Goal: Transaction & Acquisition: Download file/media

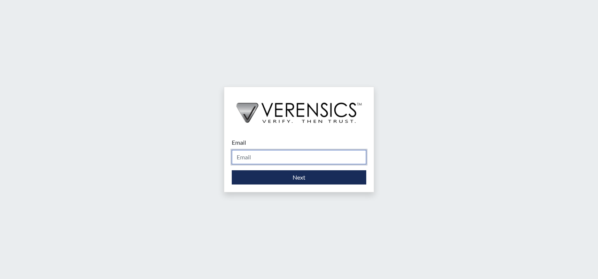
click at [303, 157] on input "Email" at bounding box center [299, 157] width 134 height 14
type input "[PERSON_NAME][EMAIL_ADDRESS][PERSON_NAME][DOMAIN_NAME]"
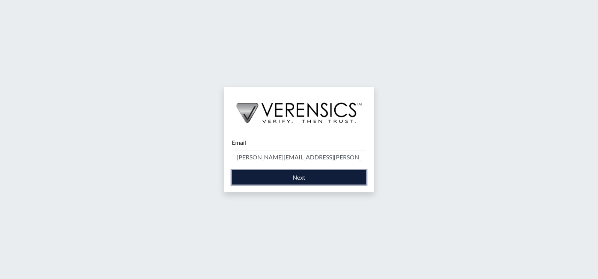
click at [282, 178] on button "Next" at bounding box center [299, 178] width 134 height 14
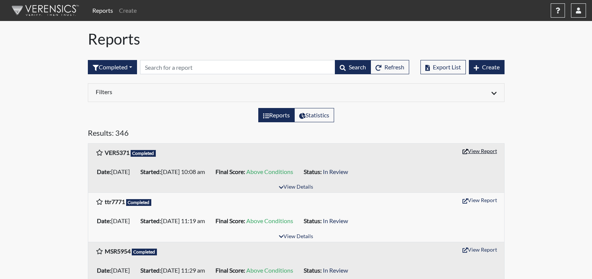
click at [489, 151] on button "View Report" at bounding box center [479, 151] width 41 height 12
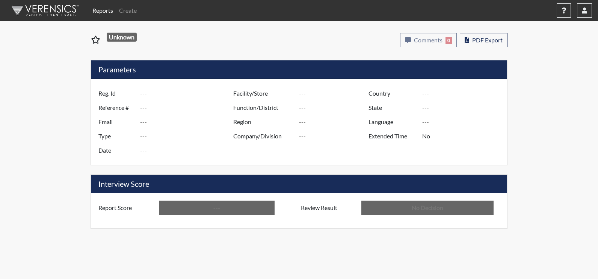
type input "VER5371"
type input "51582"
type input "---"
type input "Corrections Pre-Employment"
type input "Oct 3, 2025"
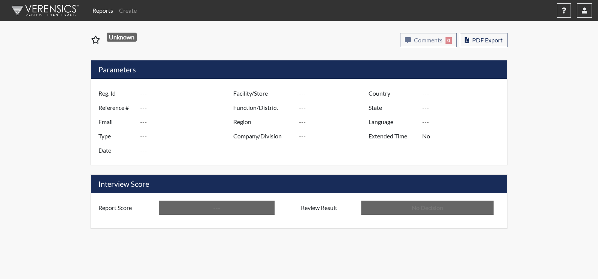
type input "[PERSON_NAME]"
type input "[GEOGRAPHIC_DATA]"
type input "[US_STATE]"
type input "English"
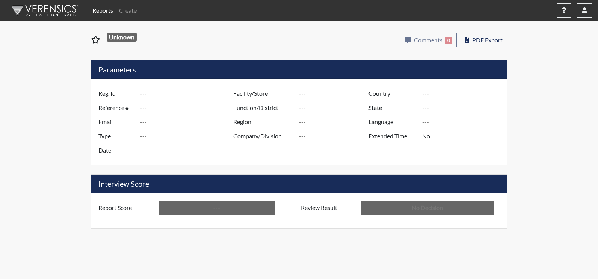
type input "Above Conditions"
type input "In Review"
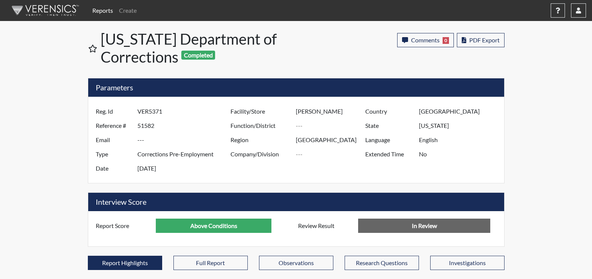
scroll to position [125, 312]
click at [497, 41] on span "PDF Export" at bounding box center [485, 39] width 30 height 7
